Goal: Task Accomplishment & Management: Use online tool/utility

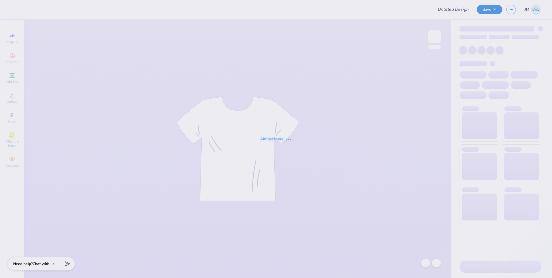
type input "PSS-Bid Day"
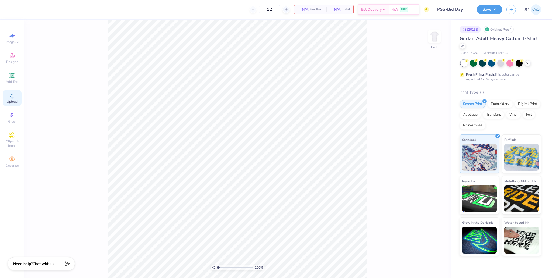
click at [7, 103] on span "Upload" at bounding box center [12, 102] width 11 height 4
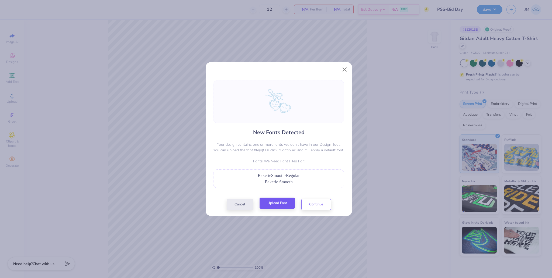
click at [282, 210] on div "Cancel Upload Font Continue" at bounding box center [278, 204] width 104 height 11
click at [283, 204] on button "Upload Font" at bounding box center [276, 203] width 35 height 11
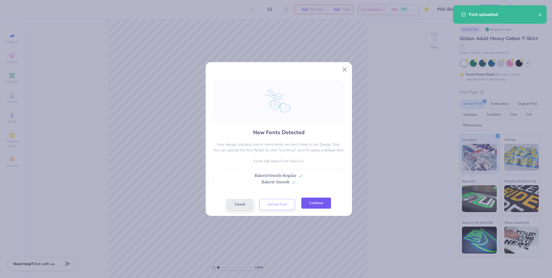
click at [317, 205] on button "Continue" at bounding box center [316, 203] width 30 height 11
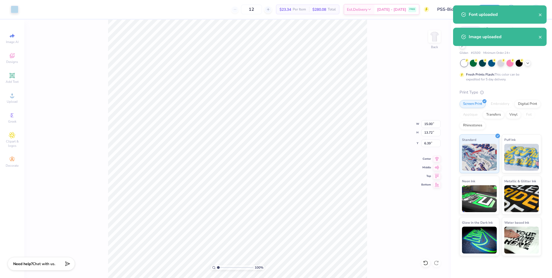
type input "10.62"
type input "9.72"
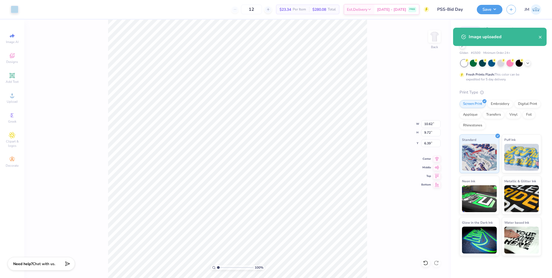
type input "5.12"
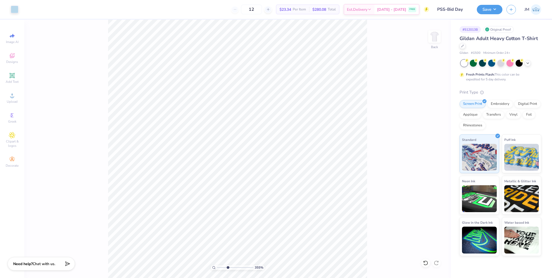
drag, startPoint x: 220, startPoint y: 267, endPoint x: 227, endPoint y: 262, distance: 9.0
click at [227, 266] on input "range" at bounding box center [235, 268] width 36 height 5
type input "3.63"
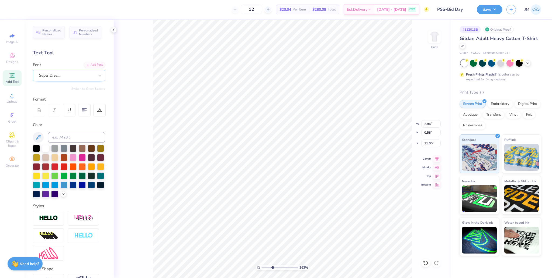
click at [63, 74] on div "Super Dream" at bounding box center [67, 75] width 57 height 8
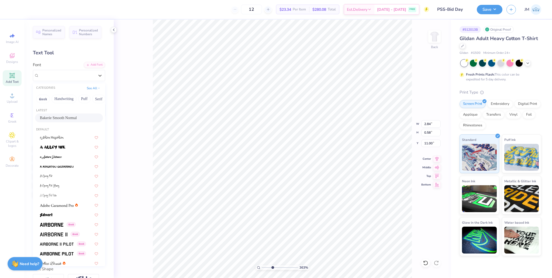
click at [62, 119] on span "Bakerie Smooth Normal" at bounding box center [58, 118] width 37 height 6
type input "2.17"
type input "0.64"
type input "10.96"
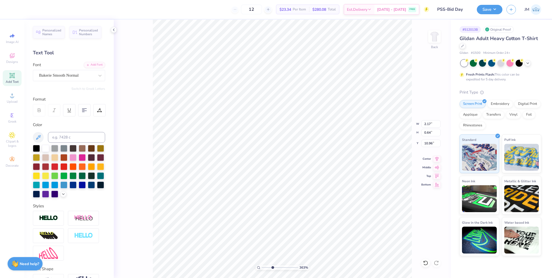
type input "1.80"
type input "0.58"
type input "11.88"
click at [68, 76] on div "Super Dream" at bounding box center [67, 75] width 57 height 8
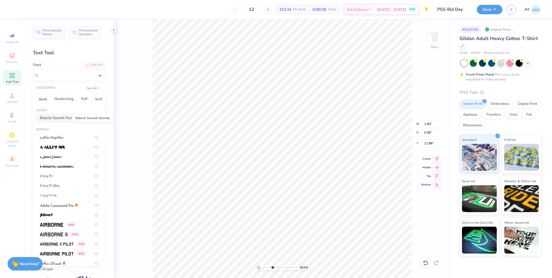
click at [63, 116] on span "Bakerie Smooth Normal" at bounding box center [58, 118] width 37 height 6
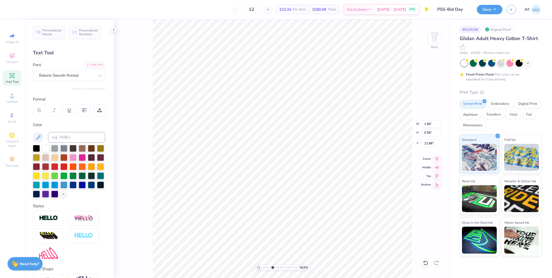
type input "1.35"
type input "0.64"
type input "11.84"
type input "2.17"
type input "11.03"
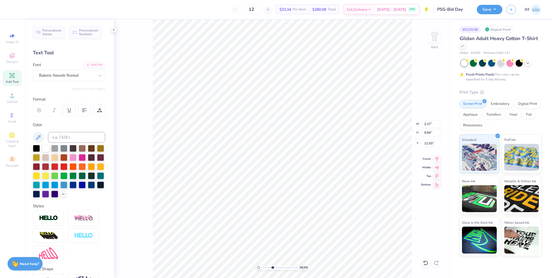
type input "1.35"
type input "11.86"
type input "2.17"
type input "1.46"
type input "11.11"
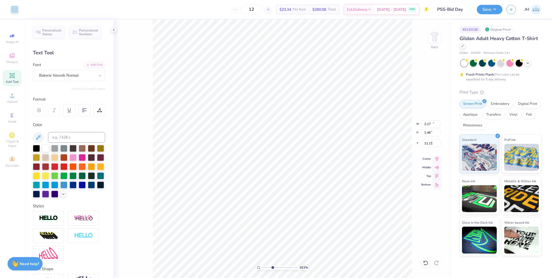
type input "10.62"
type input "9.72"
type input "5.10"
type input "3.58"
click at [272, 267] on input "range" at bounding box center [280, 268] width 36 height 5
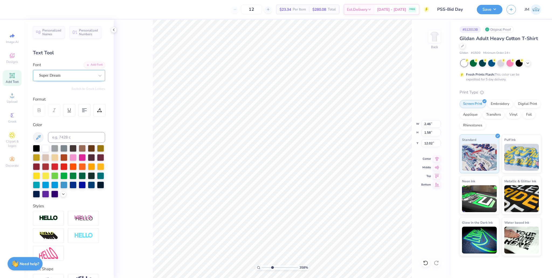
click at [62, 78] on div "Super Dream" at bounding box center [67, 75] width 57 height 8
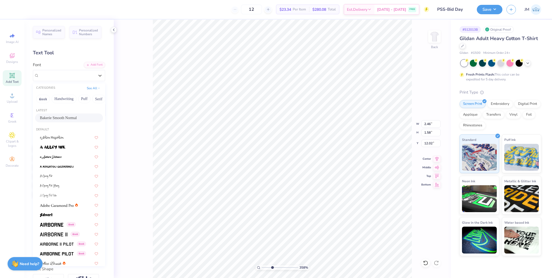
click at [59, 119] on span "Bakerie Smooth Normal" at bounding box center [58, 118] width 37 height 6
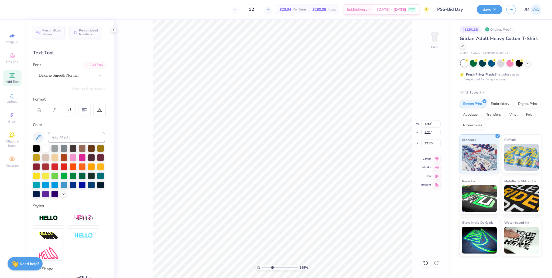
type input "1.90"
type input "1.21"
type input "12.18"
drag, startPoint x: 271, startPoint y: 268, endPoint x: 249, endPoint y: 260, distance: 22.6
type input "1"
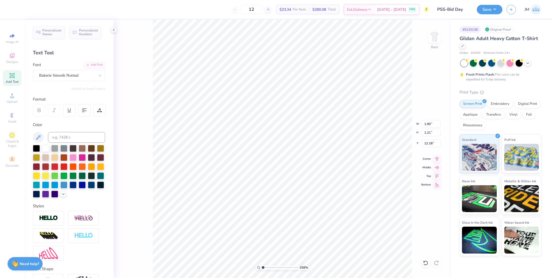
click at [262, 266] on input "range" at bounding box center [280, 268] width 36 height 5
click at [292, 218] on li "Group" at bounding box center [294, 219] width 42 height 11
click at [423, 123] on input "10.62" at bounding box center [430, 124] width 19 height 8
type input "12.00"
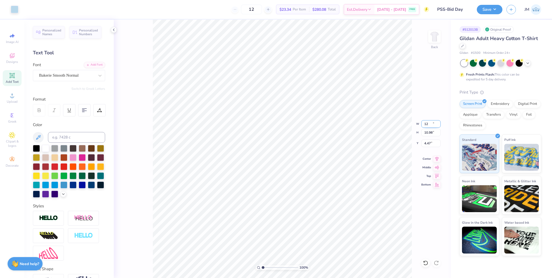
type input "10.98"
click at [428, 145] on input "4.47" at bounding box center [430, 144] width 19 height 8
type input "3.00"
click at [437, 158] on icon at bounding box center [437, 158] width 8 height 6
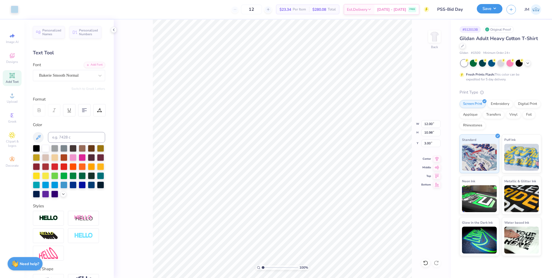
click at [497, 13] on button "Save" at bounding box center [489, 8] width 26 height 9
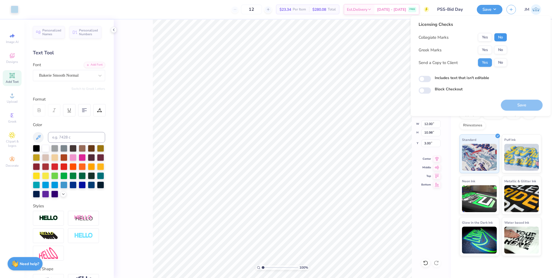
click at [499, 37] on button "No" at bounding box center [500, 37] width 13 height 9
click at [483, 55] on div "Collegiate Marks Yes No Greek Marks Yes No Send a Copy to Client Yes No" at bounding box center [462, 50] width 88 height 34
click at [485, 52] on button "Yes" at bounding box center [485, 50] width 14 height 9
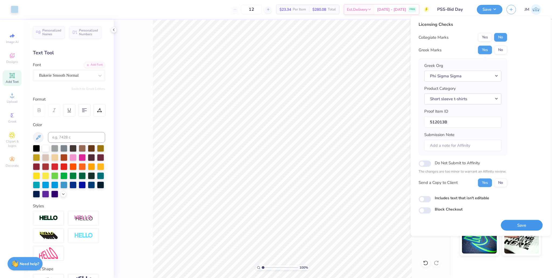
click at [517, 228] on button "Save" at bounding box center [521, 225] width 42 height 11
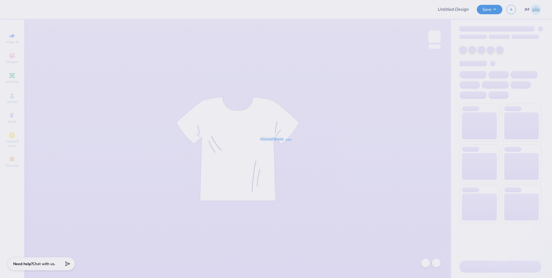
type input "Delt Fall #3"
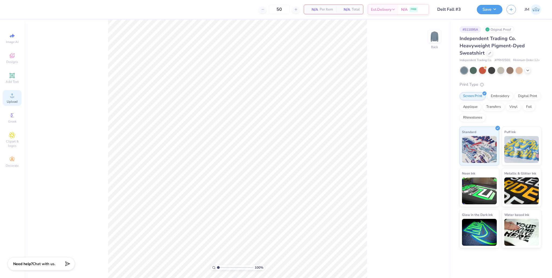
click at [12, 100] on span "Upload" at bounding box center [12, 102] width 11 height 4
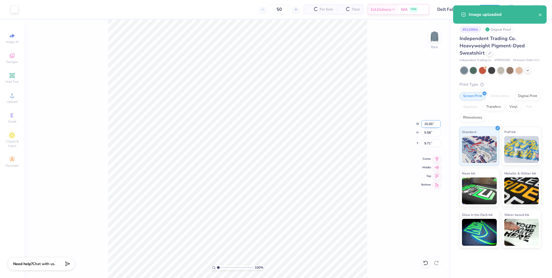
click at [427, 126] on input "15.00" at bounding box center [430, 124] width 19 height 8
type input "3.50"
type input "1.30"
type input "11.85"
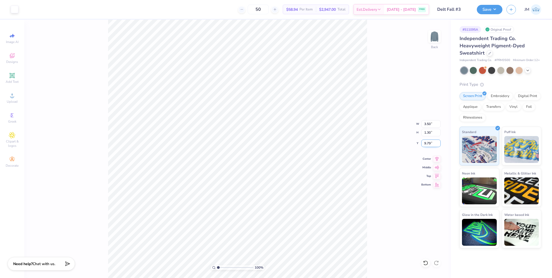
click at [430, 145] on input "9.79" at bounding box center [430, 144] width 19 height 8
click at [428, 144] on input "9.79" at bounding box center [430, 144] width 19 height 8
type input "3.00"
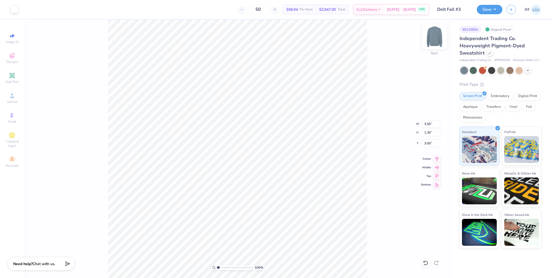
click at [434, 39] on img at bounding box center [434, 37] width 22 height 22
click at [15, 99] on div "Upload" at bounding box center [12, 98] width 19 height 16
click at [13, 100] on span "Upload" at bounding box center [12, 102] width 11 height 4
type input "12.52"
type input "14.70"
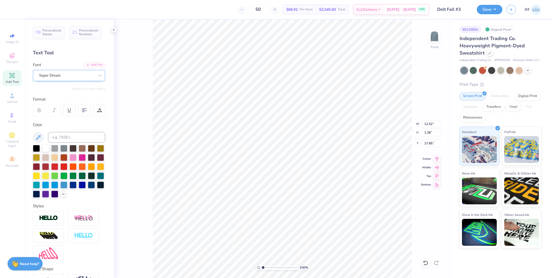
click at [62, 75] on div "Super Dream" at bounding box center [67, 75] width 57 height 8
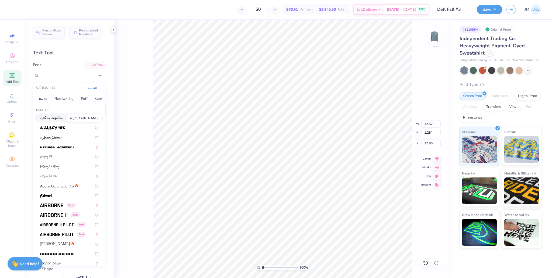
click at [61, 118] on img at bounding box center [52, 119] width 24 height 4
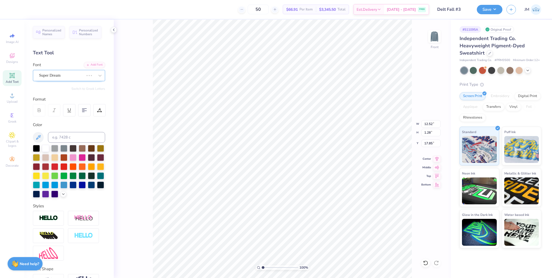
click at [63, 75] on div "Super Dream" at bounding box center [62, 75] width 46 height 8
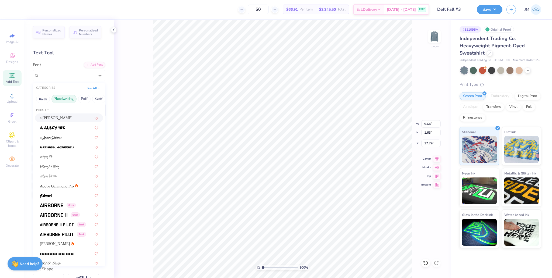
type input "9.64"
type input "1.63"
type input "17.79"
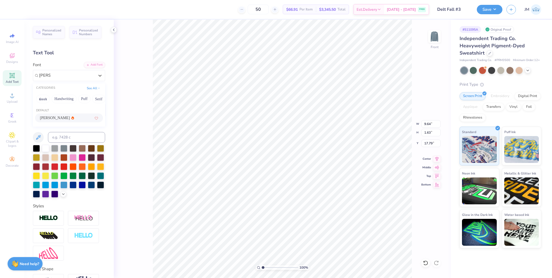
click at [50, 116] on span "Alex Brush" at bounding box center [55, 118] width 30 height 6
type input "ALEX"
type input "11.08"
type input "1.46"
type input "17.88"
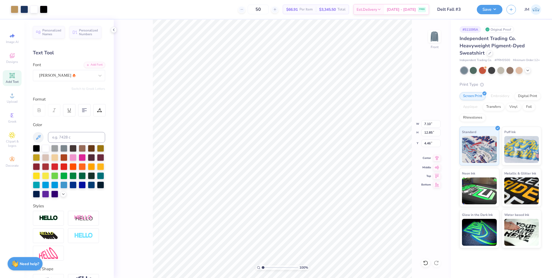
click at [438, 160] on icon at bounding box center [437, 158] width 8 height 6
click at [435, 159] on icon at bounding box center [437, 158] width 8 height 6
click at [305, 220] on li "Group" at bounding box center [309, 219] width 42 height 11
click at [428, 132] on input "14.88" at bounding box center [430, 133] width 19 height 8
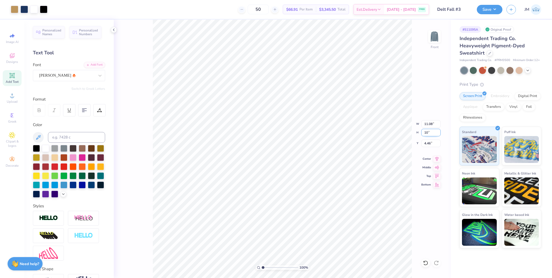
click at [429, 132] on input "10" at bounding box center [430, 133] width 19 height 8
click at [428, 132] on input "14.88" at bounding box center [430, 133] width 19 height 8
type input "10"
type input "7.45"
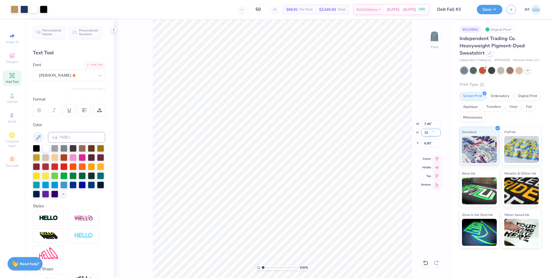
type input "10.00"
click at [427, 144] on input "6.90" at bounding box center [430, 144] width 19 height 8
type input "3.00"
click at [424, 133] on input "10.00" at bounding box center [430, 133] width 19 height 8
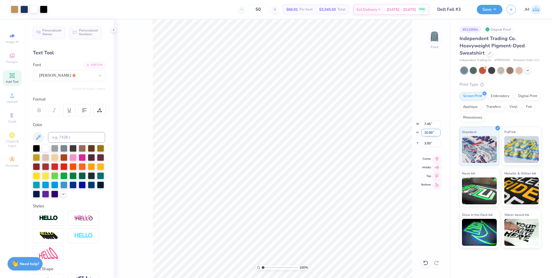
click at [424, 133] on input "10.00" at bounding box center [430, 133] width 19 height 8
type input "12"
type input "8.94"
type input "12.00"
click at [426, 143] on input "2.00" at bounding box center [430, 144] width 19 height 8
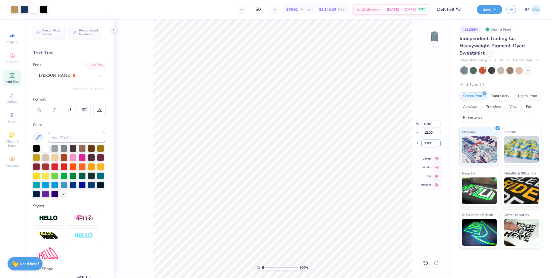
click at [426, 143] on input "2.00" at bounding box center [430, 144] width 19 height 8
type input "3.00"
click at [428, 133] on input "12.00" at bounding box center [430, 133] width 19 height 8
type input "10"
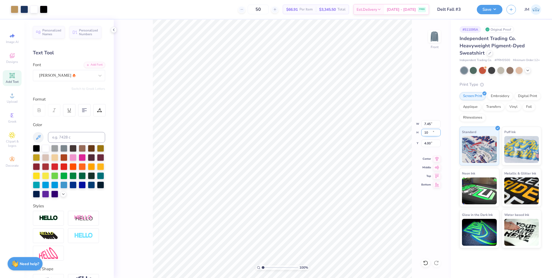
type input "7.45"
type input "10.00"
click at [424, 144] on input "4.00" at bounding box center [430, 144] width 19 height 8
type input "3.00"
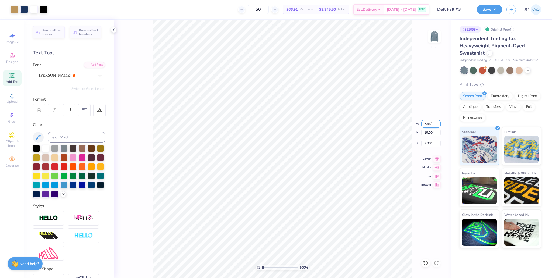
click at [425, 122] on input "7.45" at bounding box center [430, 124] width 19 height 8
click at [426, 133] on input "10.00" at bounding box center [430, 133] width 19 height 8
type input "12"
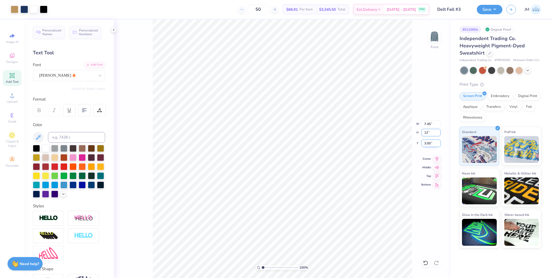
type input "8.93"
type input "12.00"
click at [425, 144] on input "2.00" at bounding box center [430, 144] width 19 height 8
type input "3.00"
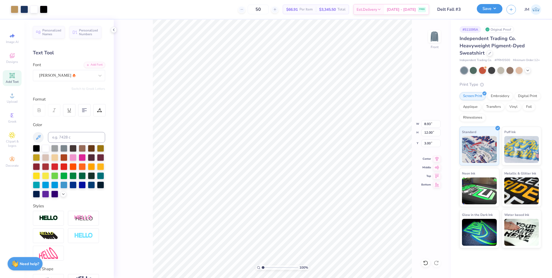
click at [488, 12] on button "Save" at bounding box center [489, 8] width 26 height 9
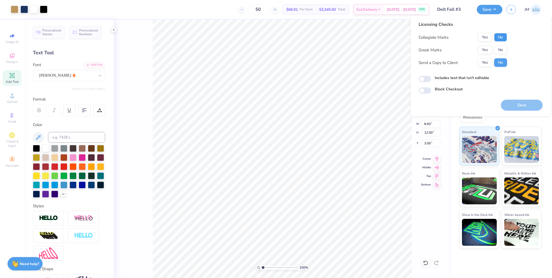
click at [499, 38] on button "No" at bounding box center [500, 37] width 13 height 9
click at [484, 47] on button "Yes" at bounding box center [485, 50] width 14 height 9
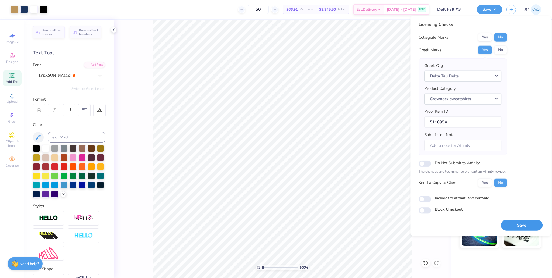
click at [514, 225] on button "Save" at bounding box center [521, 225] width 42 height 11
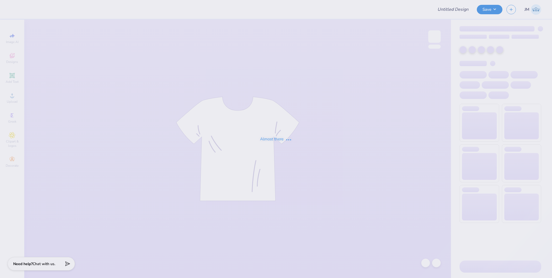
type input "Delt Fall #4"
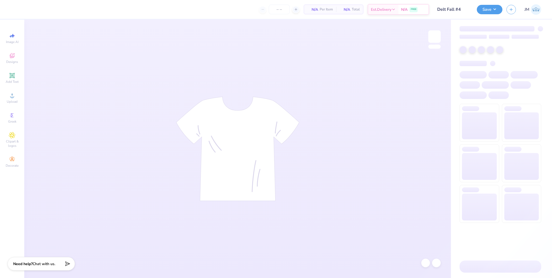
type input "50"
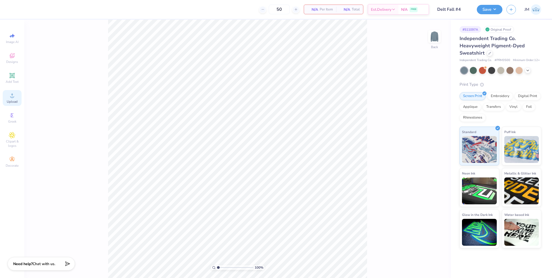
click at [11, 99] on div "Upload" at bounding box center [12, 98] width 19 height 16
click at [429, 146] on input "9.71" at bounding box center [430, 144] width 19 height 8
type input "3.50"
click at [428, 125] on input "15.00" at bounding box center [430, 124] width 19 height 8
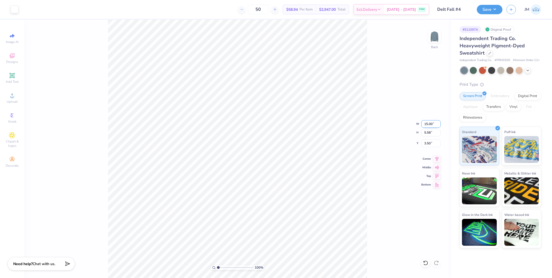
click at [428, 125] on input "15.00" at bounding box center [430, 124] width 19 height 8
type input "3.50"
type input "1.30"
click at [429, 145] on input "7.42" at bounding box center [430, 144] width 19 height 8
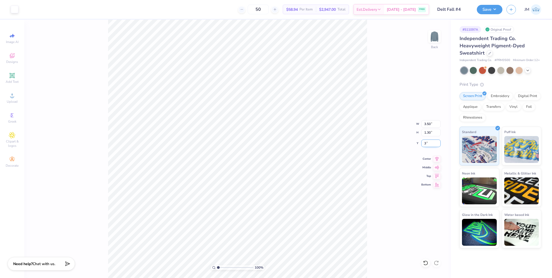
type input "3.00"
click at [430, 37] on img at bounding box center [434, 37] width 22 height 22
click at [15, 100] on span "Upload" at bounding box center [12, 102] width 11 height 4
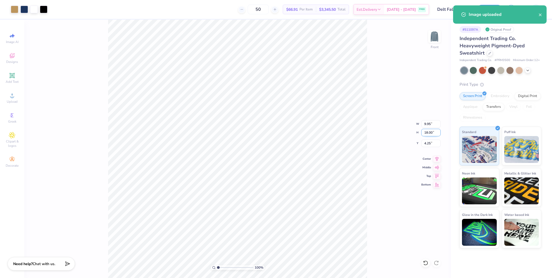
click at [427, 132] on input "18.00" at bounding box center [430, 133] width 19 height 8
type input "10"
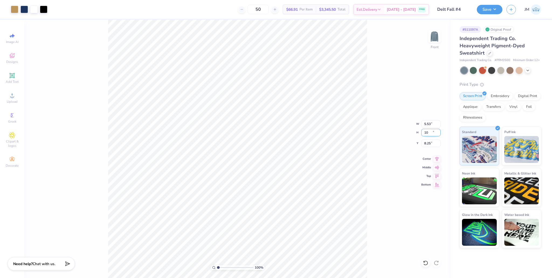
type input "5.53"
type input "10.00"
click at [438, 160] on icon at bounding box center [437, 158] width 8 height 6
click at [426, 142] on input "8.25" at bounding box center [430, 144] width 19 height 8
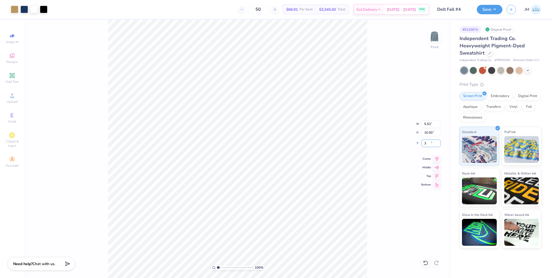
type input "3.00"
click at [436, 160] on icon at bounding box center [437, 158] width 8 height 6
click at [494, 7] on button "Save" at bounding box center [489, 8] width 26 height 9
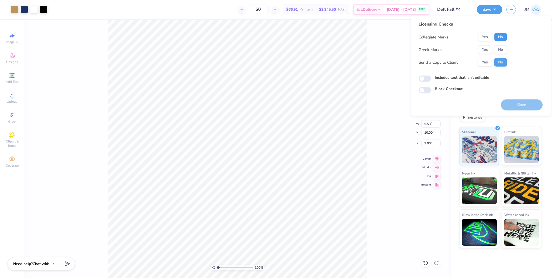
click at [500, 34] on button "No" at bounding box center [500, 37] width 13 height 9
click at [486, 49] on button "Yes" at bounding box center [485, 50] width 14 height 9
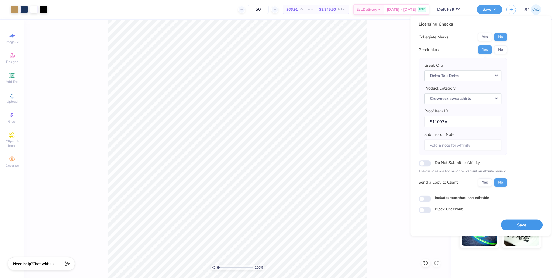
click at [516, 225] on button "Save" at bounding box center [521, 225] width 42 height 11
